Goal: Complete application form

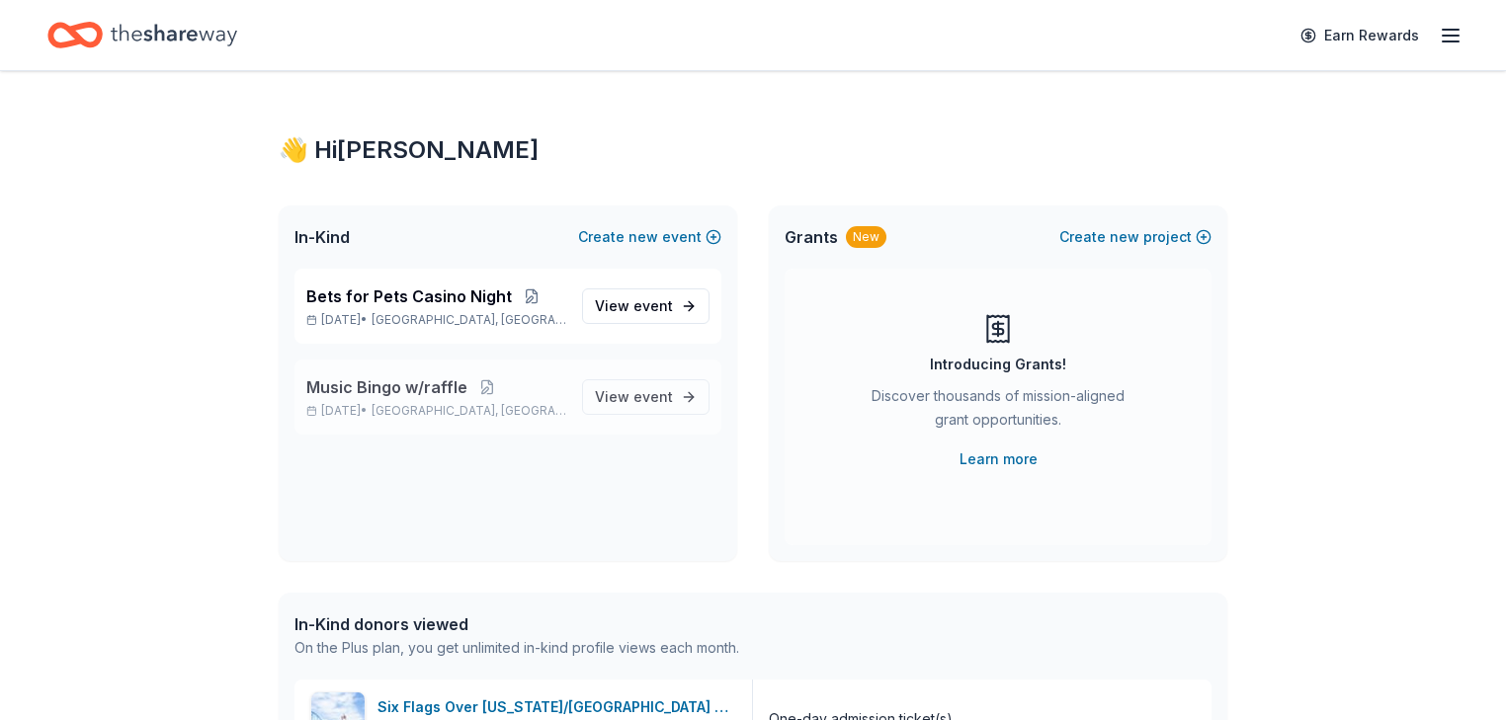
click at [431, 419] on p "[DATE] • [GEOGRAPHIC_DATA], [GEOGRAPHIC_DATA]" at bounding box center [436, 411] width 260 height 16
click at [596, 409] on span "View event" at bounding box center [634, 397] width 78 height 24
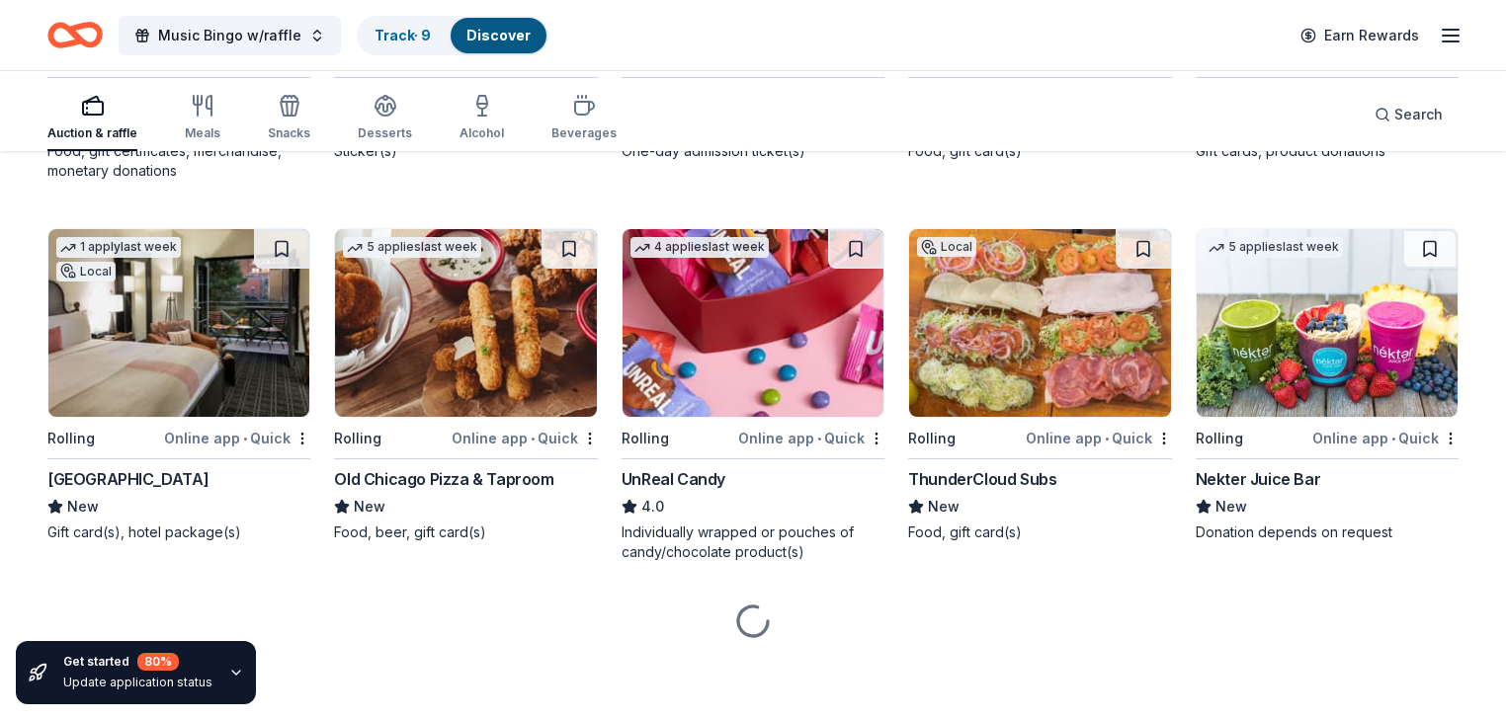
scroll to position [5978, 0]
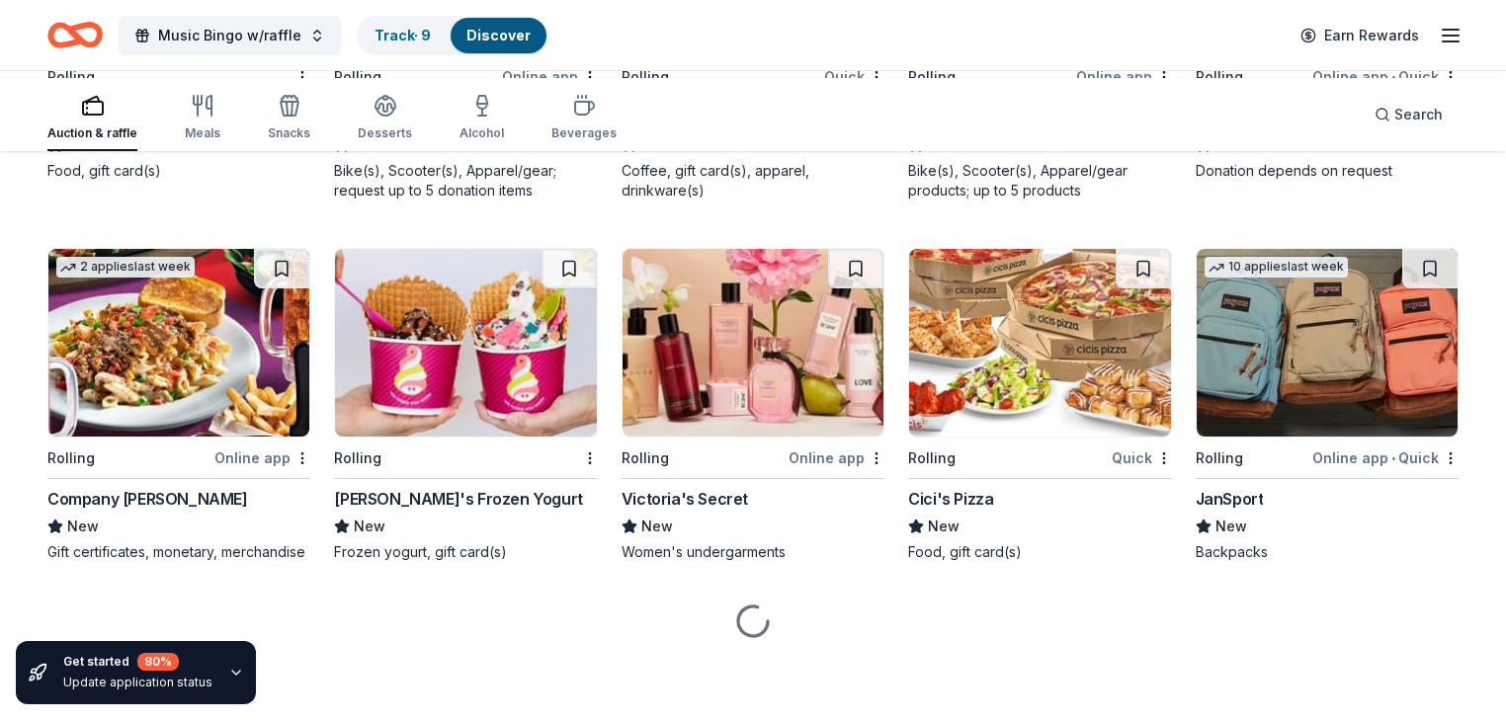
scroll to position [10708, 0]
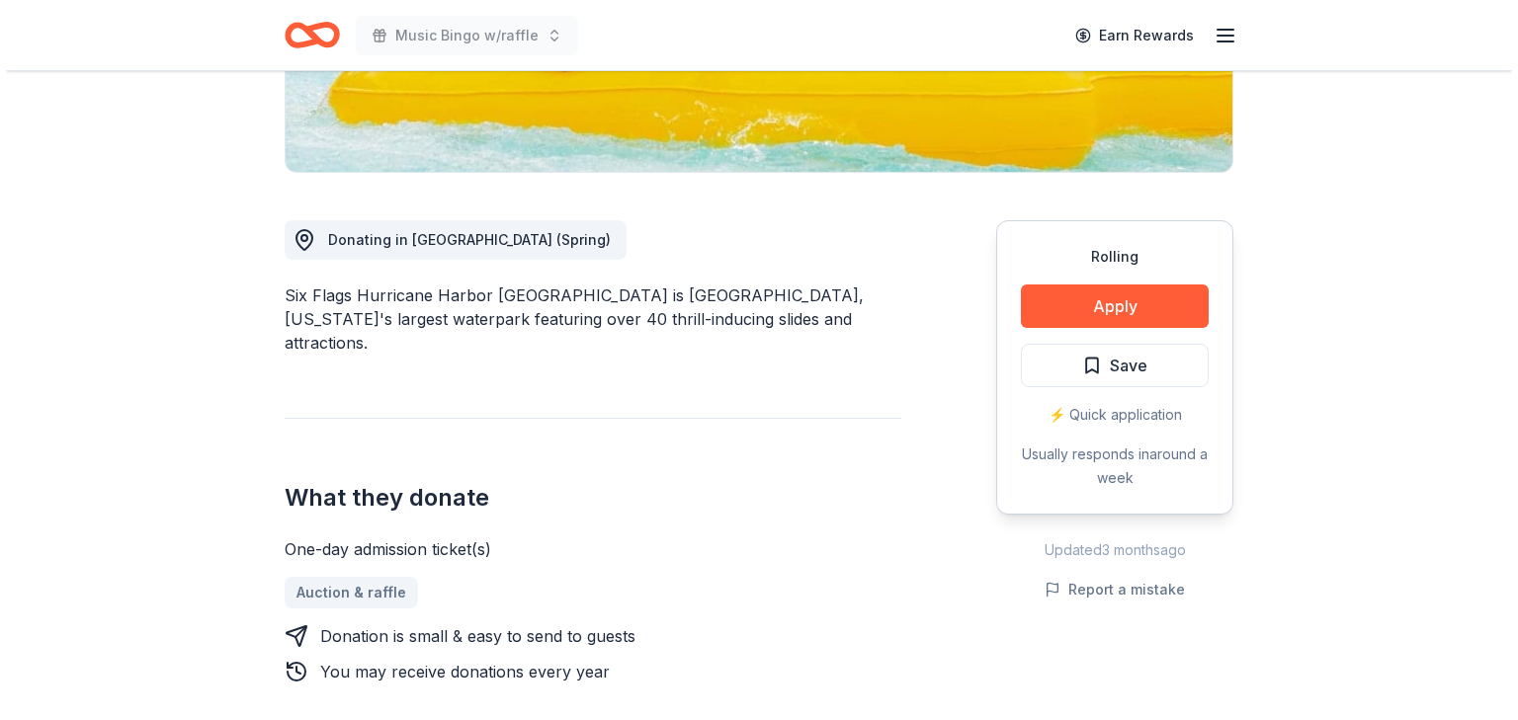
scroll to position [553, 0]
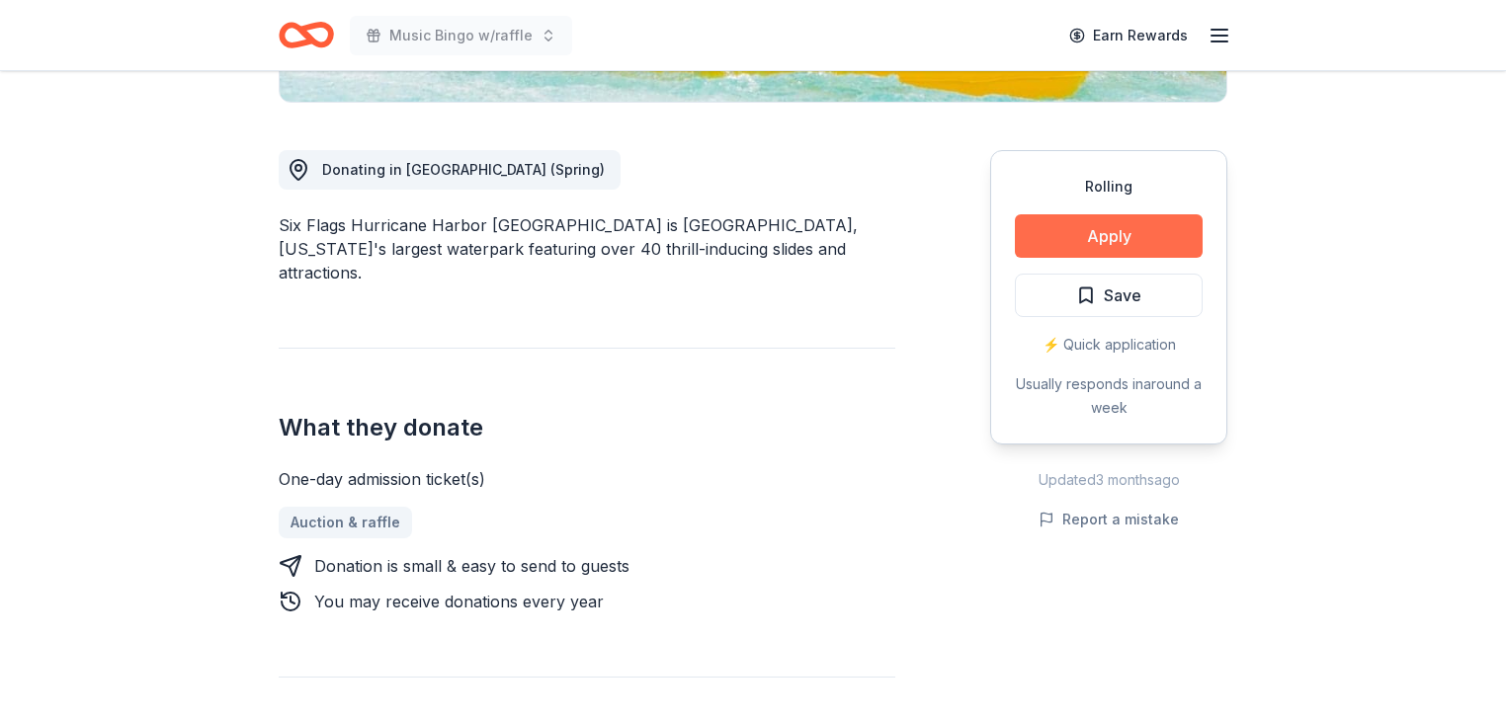
click at [1075, 258] on button "Apply" at bounding box center [1109, 235] width 188 height 43
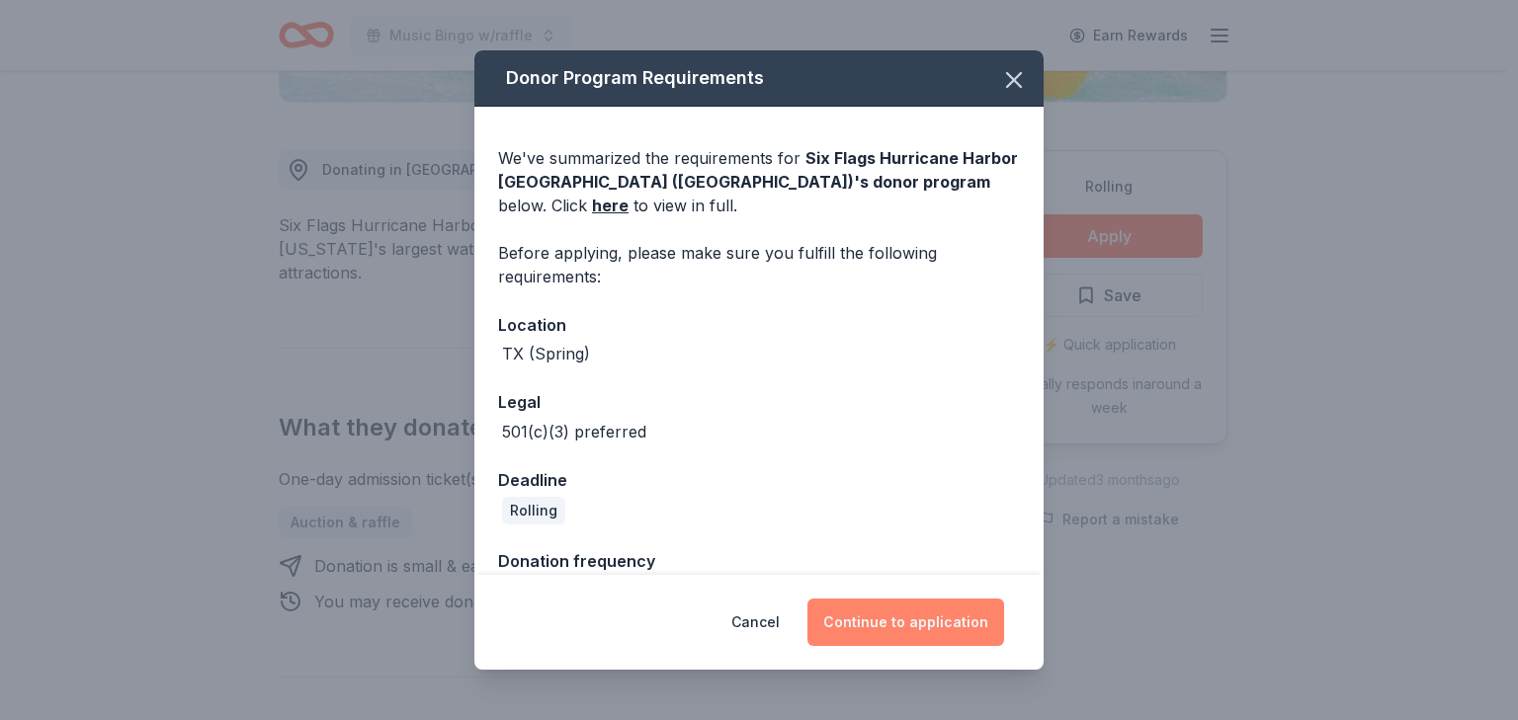
click at [956, 605] on button "Continue to application" at bounding box center [905, 622] width 197 height 47
